Goal: Task Accomplishment & Management: Manage account settings

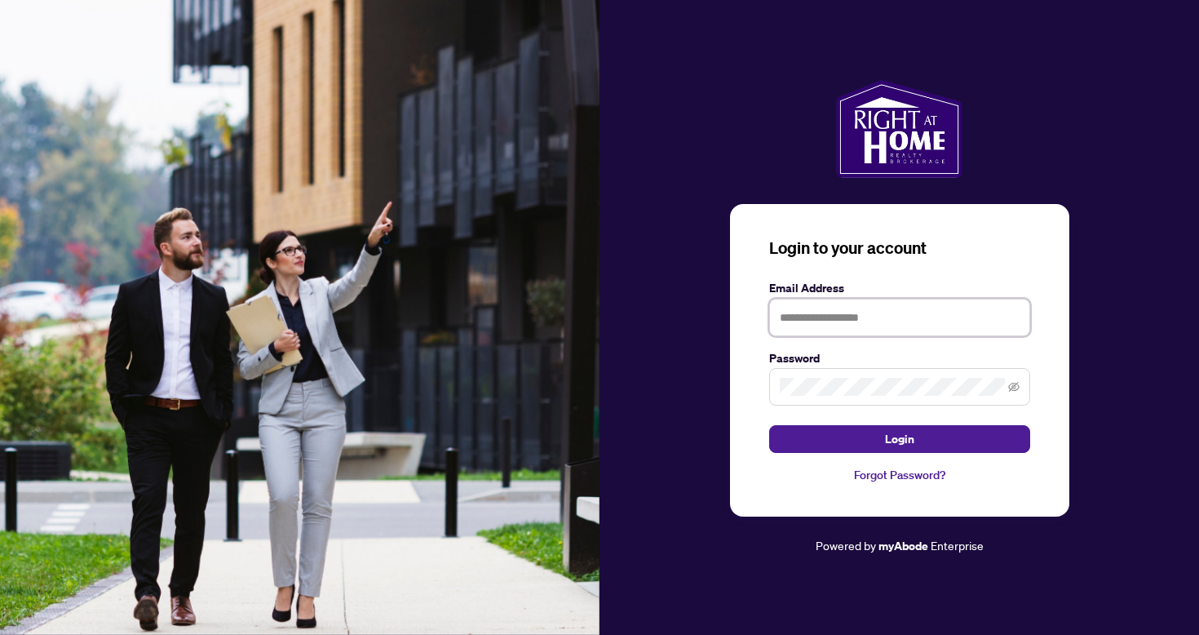
type input "**********"
click at [899, 439] on button "Login" at bounding box center [899, 439] width 261 height 28
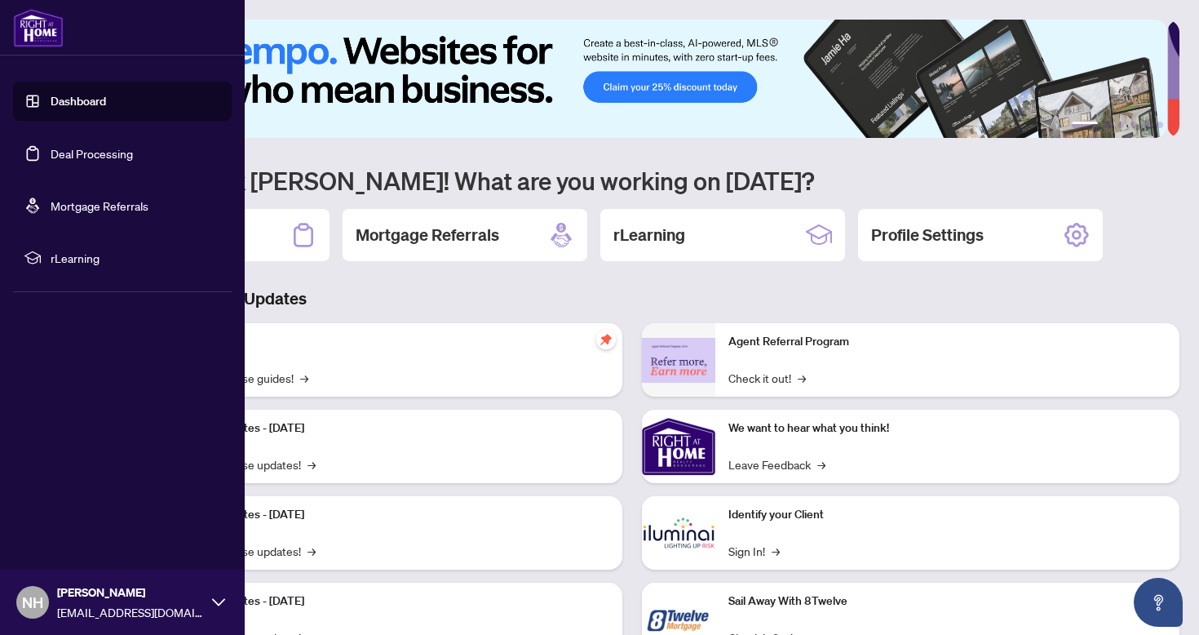
click at [82, 157] on link "Deal Processing" at bounding box center [92, 153] width 82 height 15
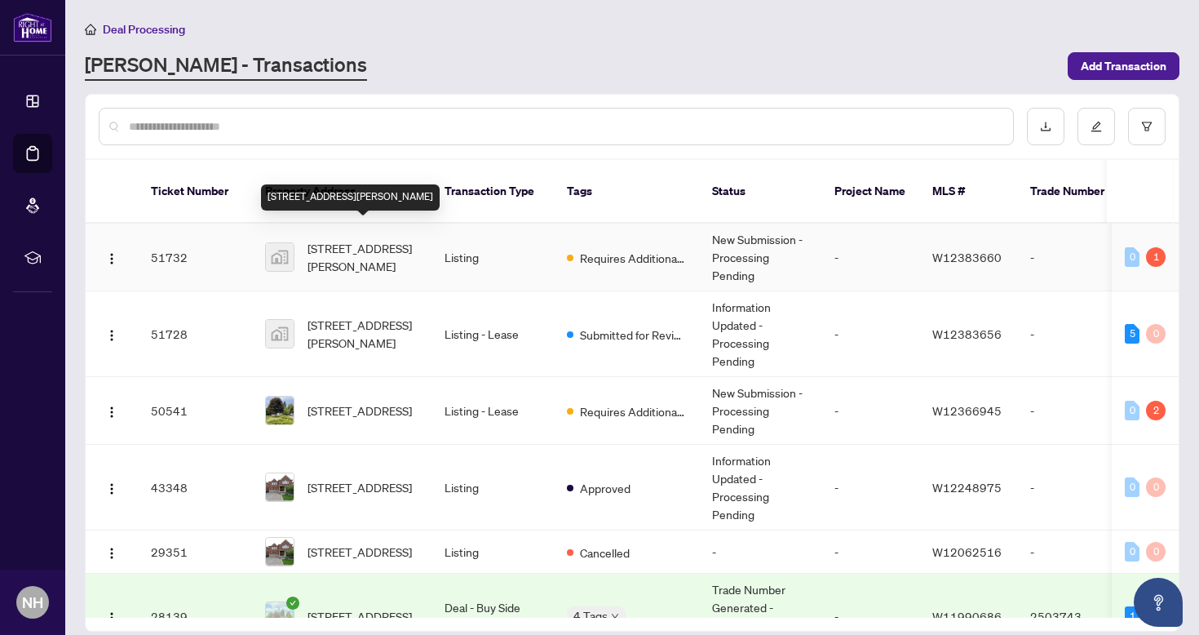
click at [363, 241] on span "[STREET_ADDRESS][PERSON_NAME]" at bounding box center [363, 257] width 111 height 36
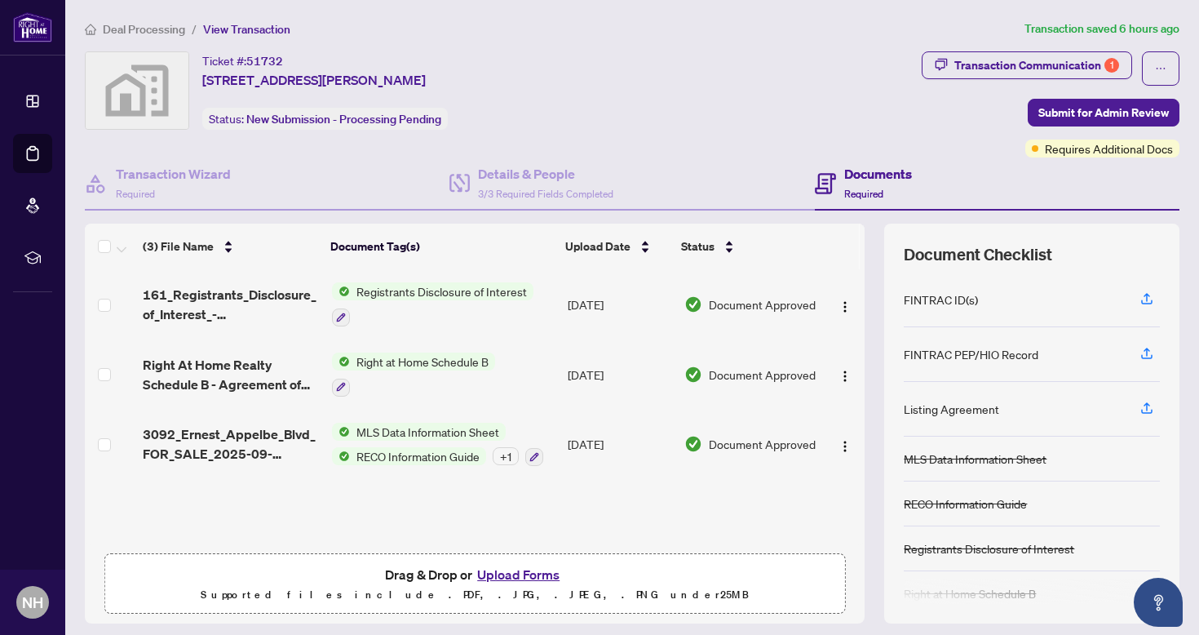
click at [416, 290] on span "Registrants Disclosure of Interest" at bounding box center [442, 291] width 184 height 18
click at [416, 376] on span "Registrants Disclosure of Interest" at bounding box center [436, 372] width 184 height 18
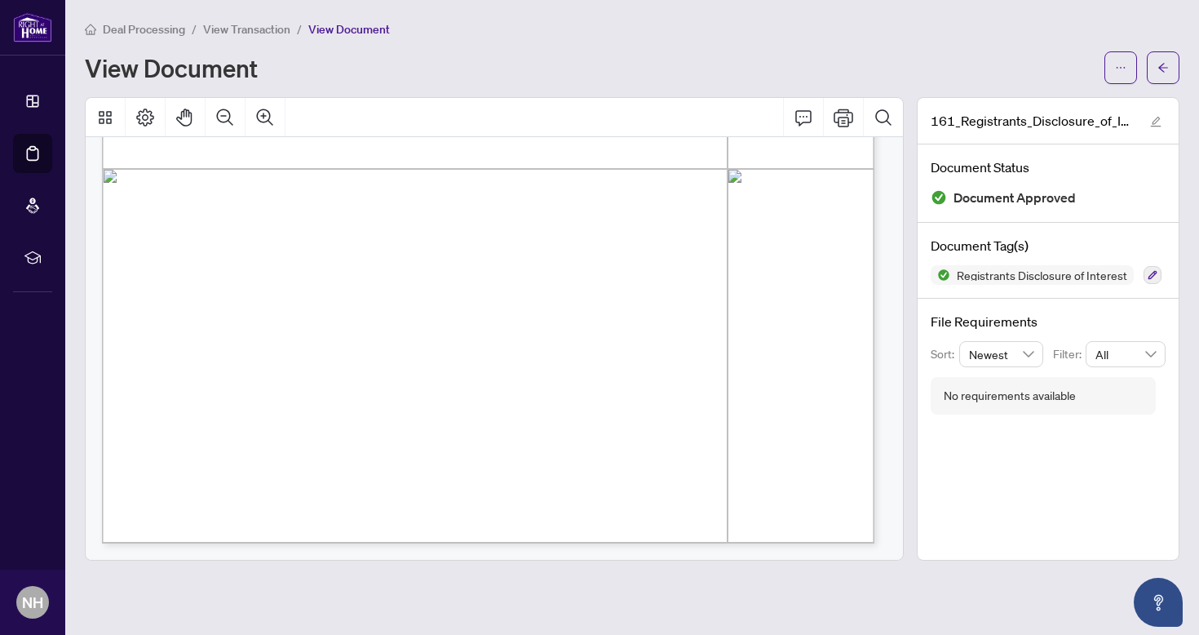
scroll to position [610, 0]
click at [1125, 68] on icon "ellipsis" at bounding box center [1121, 68] width 9 height 2
click at [1049, 103] on span "Download" at bounding box center [1062, 103] width 124 height 18
